Goal: Information Seeking & Learning: Learn about a topic

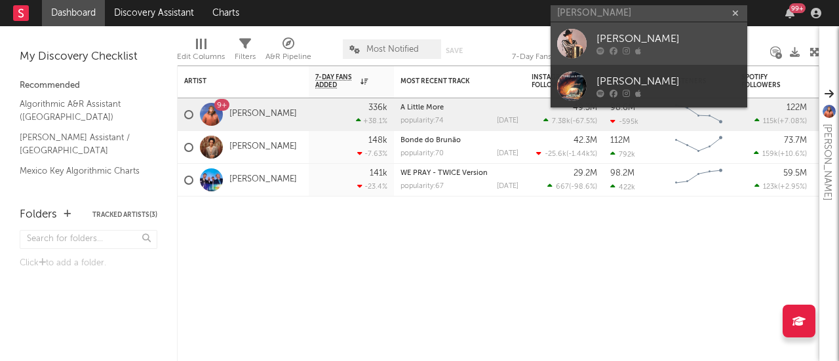
type input "tomas lugo"
click at [620, 39] on div "Tomas Lugo" at bounding box center [669, 39] width 144 height 16
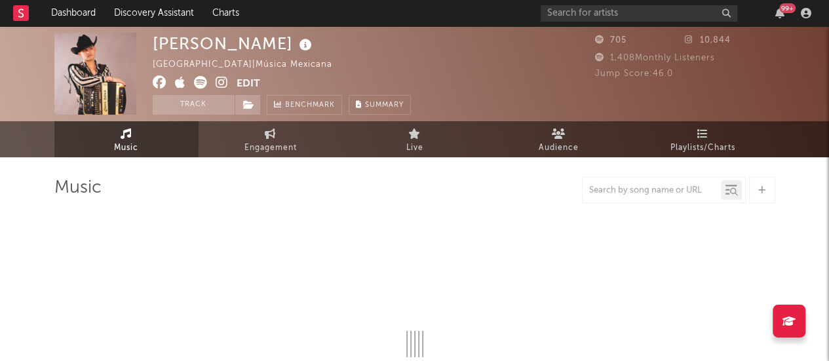
select select "1w"
